Goal: Information Seeking & Learning: Find specific fact

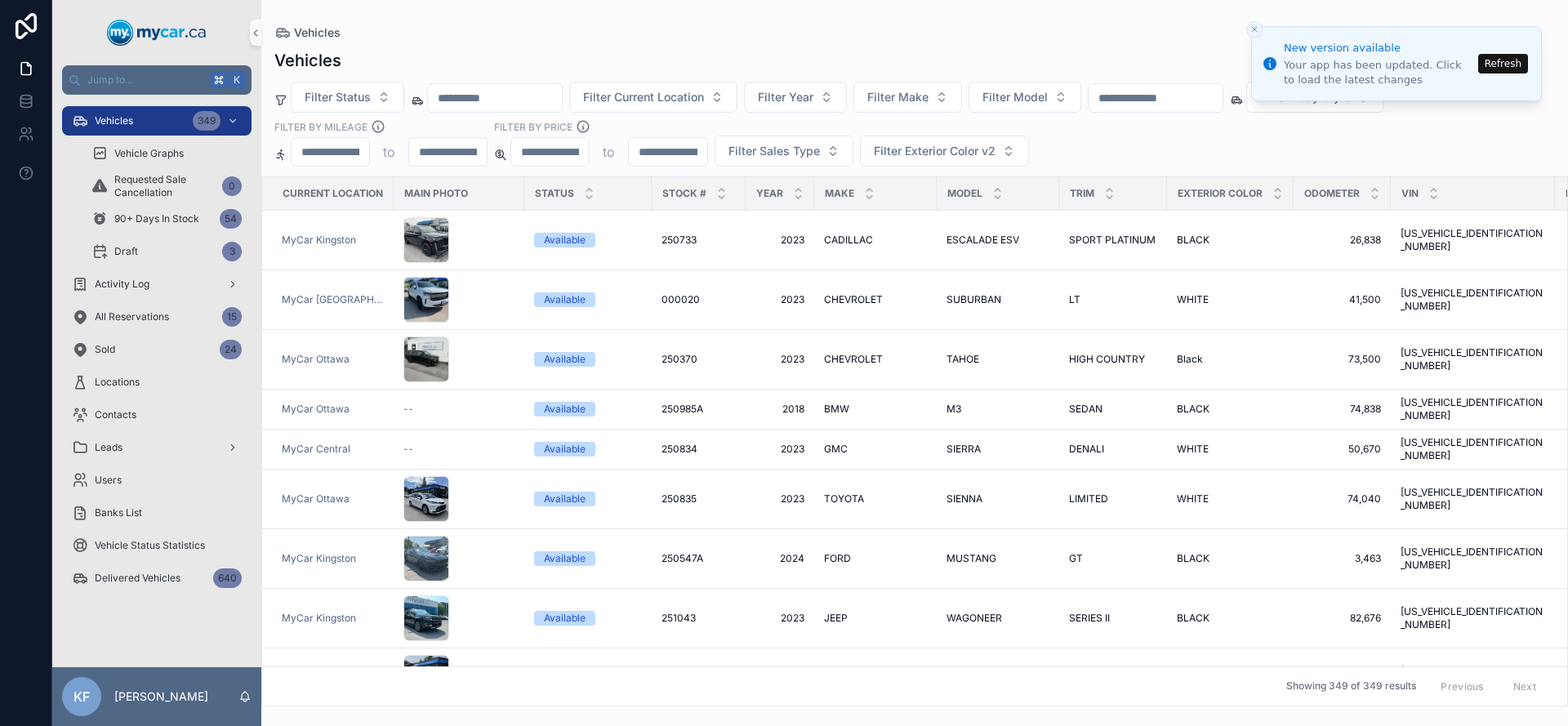
click at [123, 121] on span "Vehicles" at bounding box center [113, 121] width 38 height 13
click at [1251, 29] on icon "Close toast" at bounding box center [1255, 29] width 10 height 10
click at [923, 103] on span "Filter Make" at bounding box center [899, 97] width 61 height 17
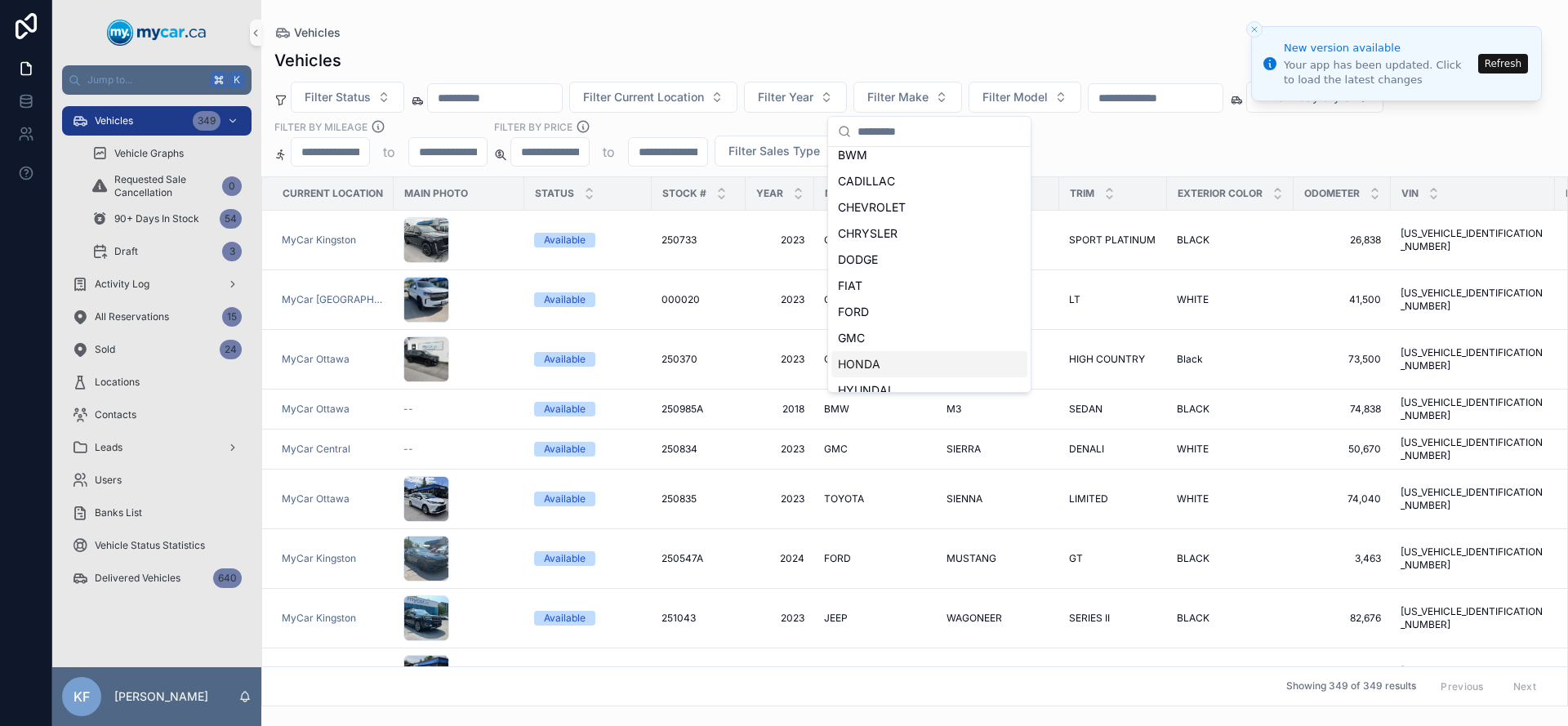
click at [904, 357] on div "HONDA" at bounding box center [929, 364] width 196 height 26
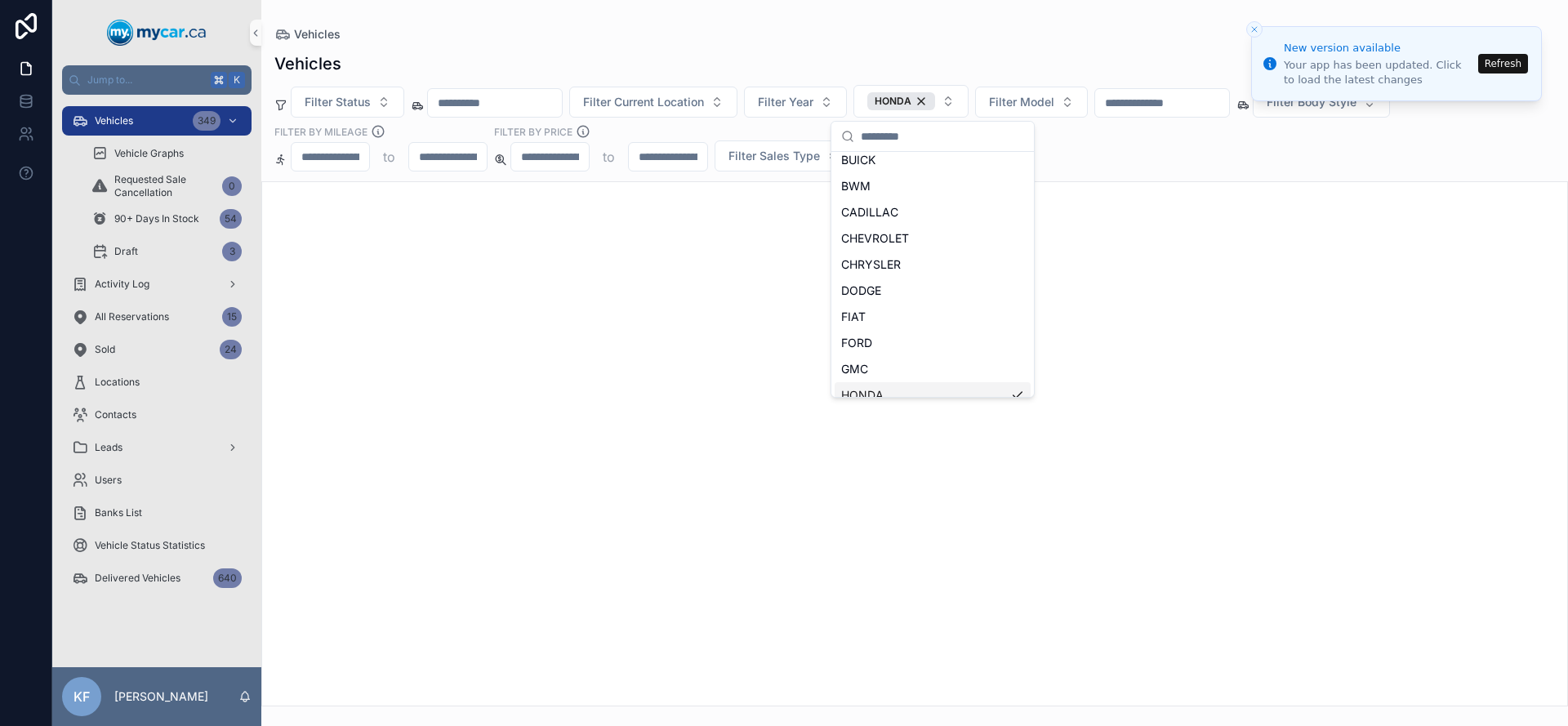
scroll to position [191, 0]
click at [899, 55] on div "Vehicles" at bounding box center [914, 63] width 1281 height 23
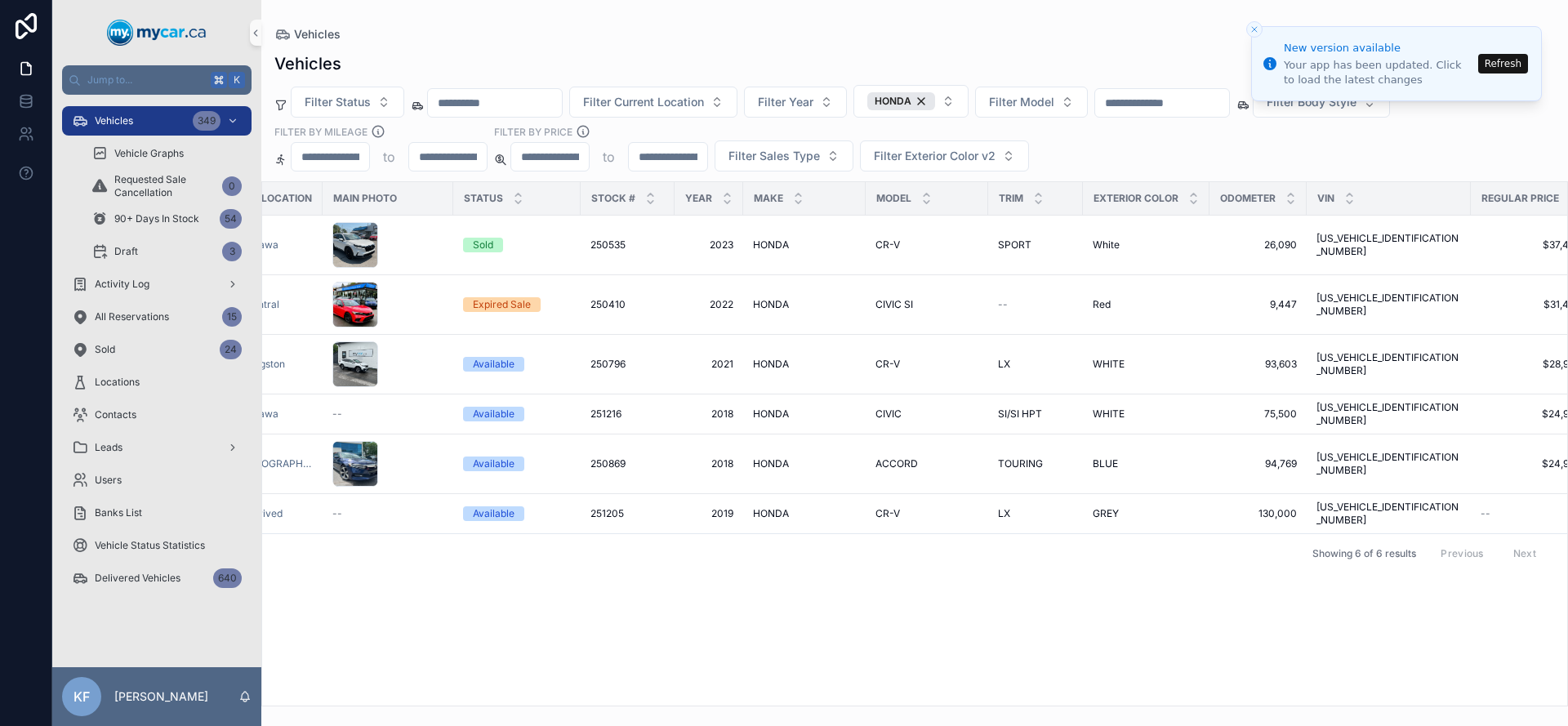
scroll to position [0, 0]
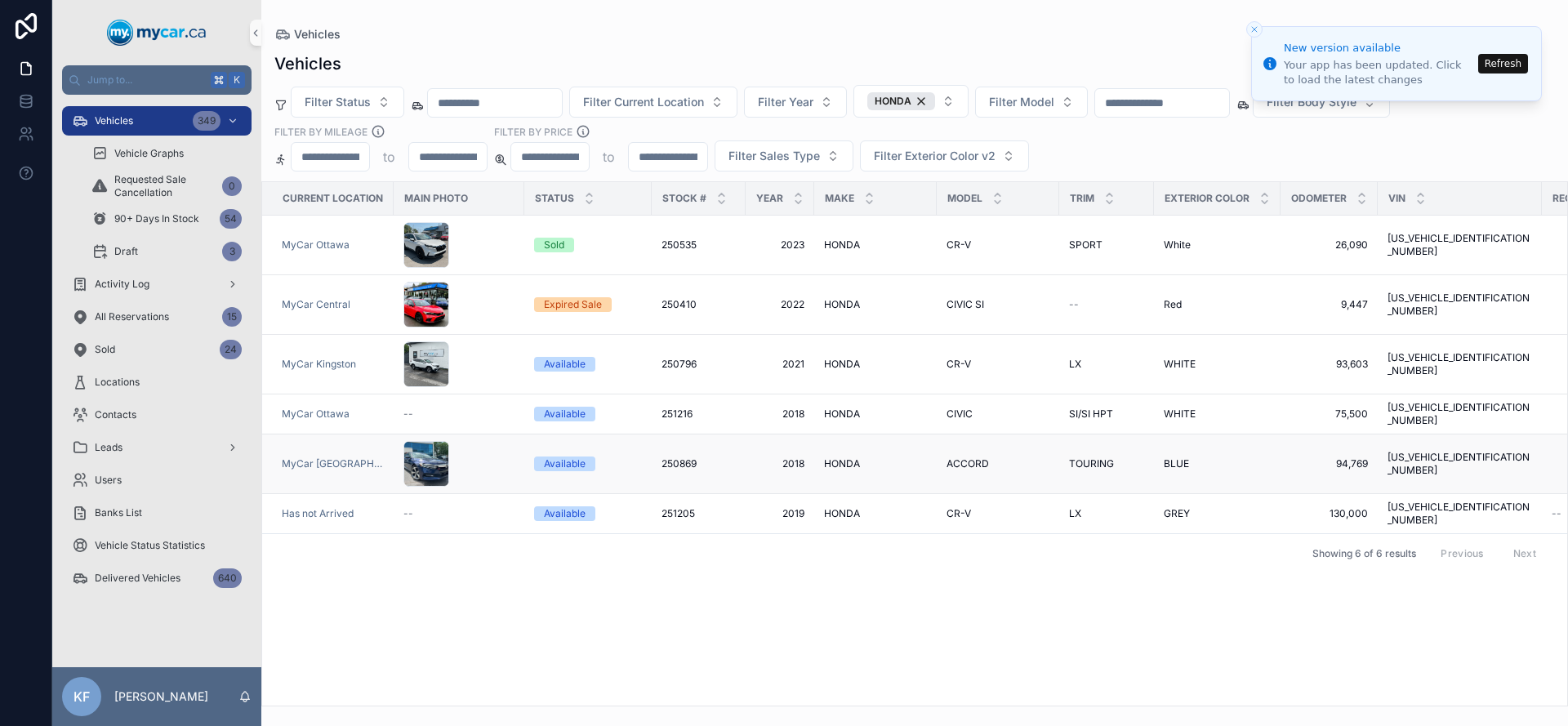
click at [563, 456] on div "Available" at bounding box center [565, 464] width 42 height 15
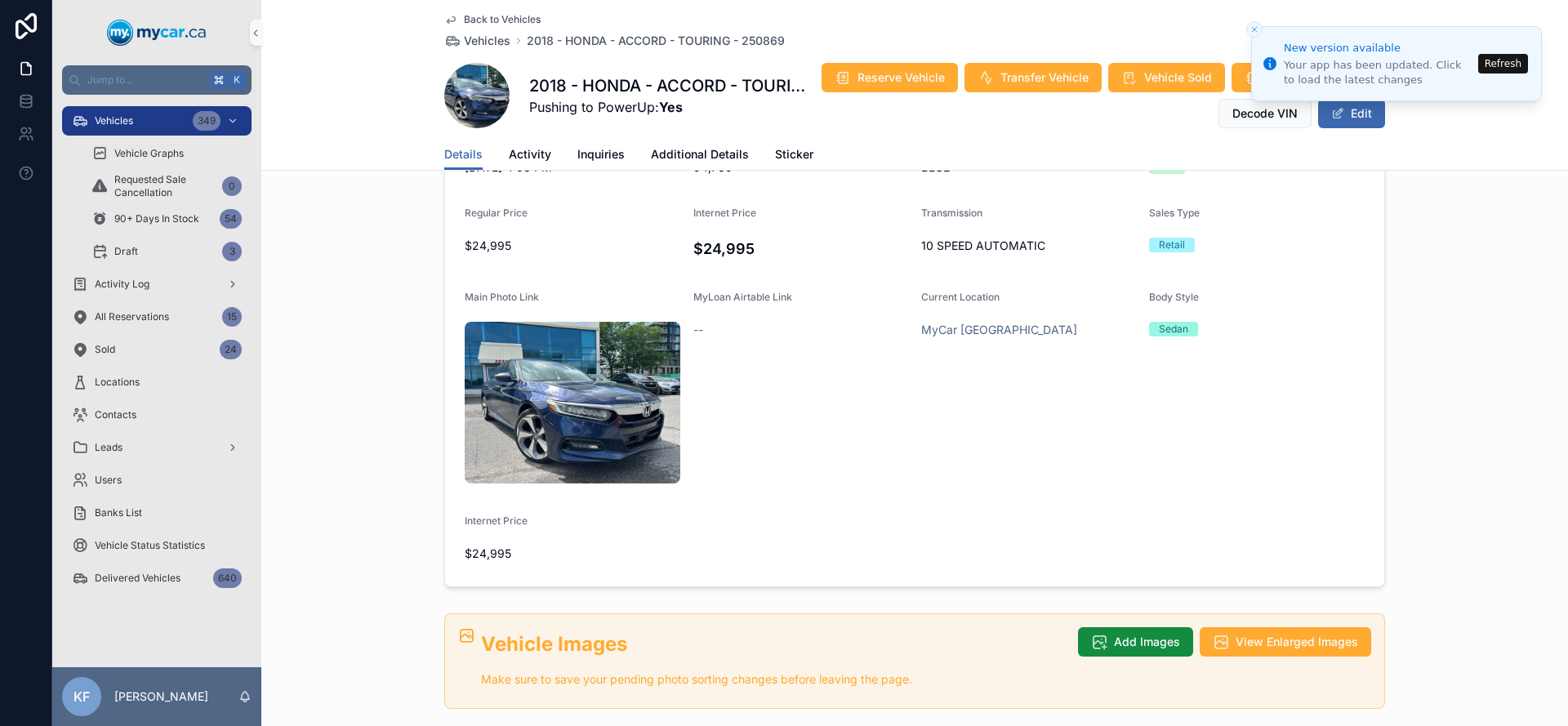
scroll to position [209, 0]
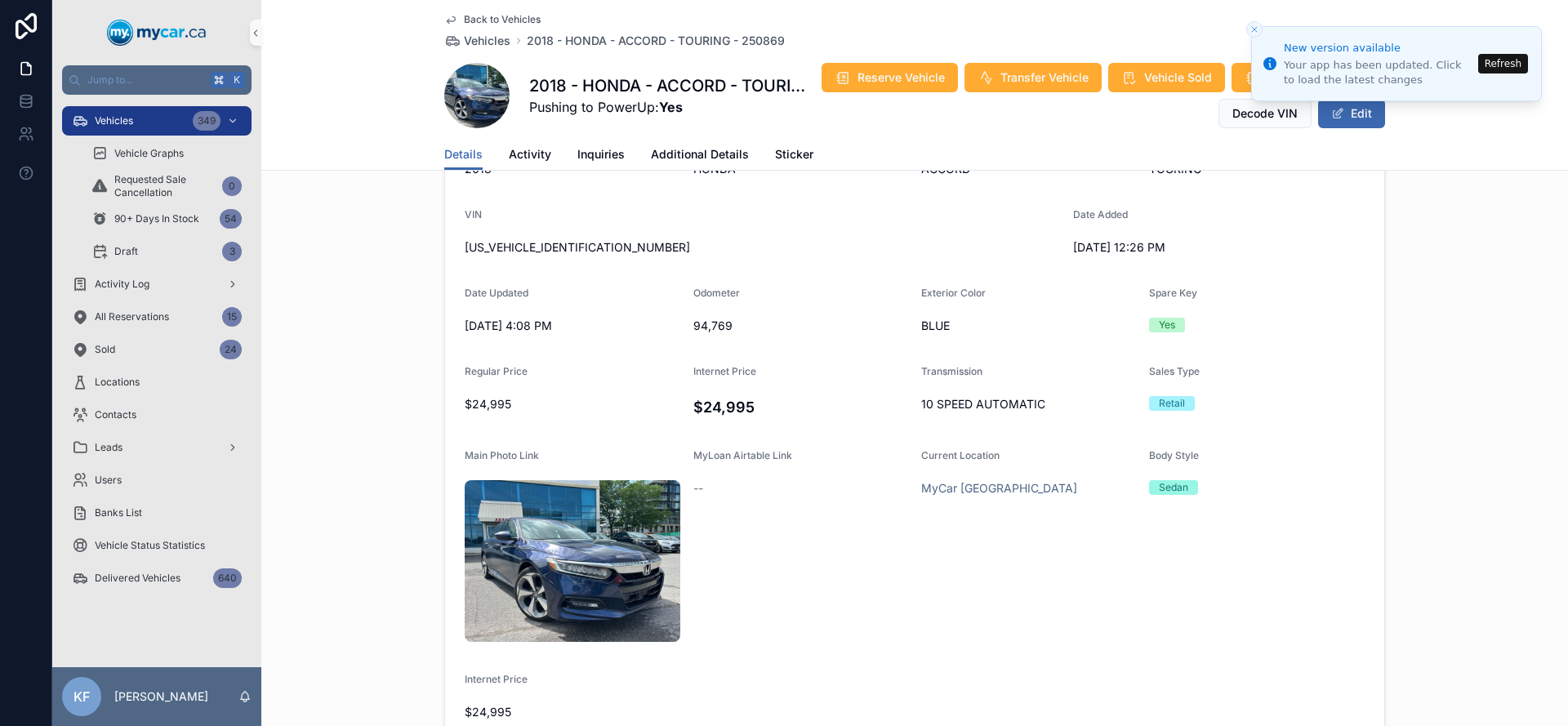
click at [514, 247] on span "[US_VEHICLE_IDENTIFICATION_NUMBER]" at bounding box center [762, 248] width 595 height 17
click at [514, 246] on span "[US_VEHICLE_IDENTIFICATION_NUMBER]" at bounding box center [762, 248] width 595 height 17
copy span "[US_VEHICLE_IDENTIFICATION_NUMBER]"
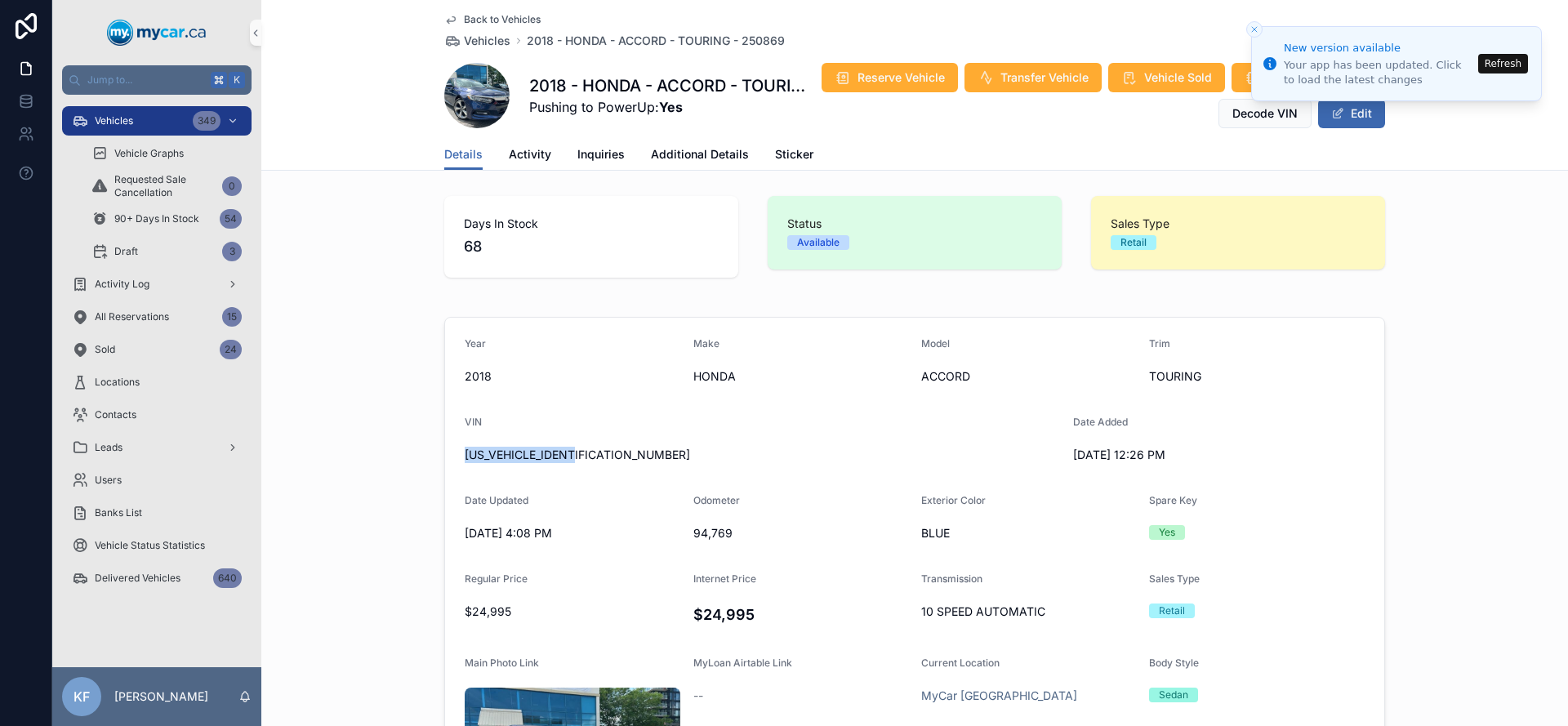
scroll to position [0, 0]
